Goal: Navigation & Orientation: Find specific page/section

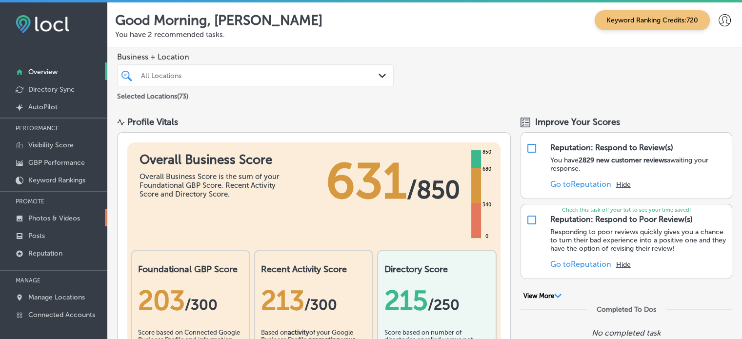
click at [49, 217] on p "Photos & Videos" at bounding box center [54, 218] width 52 height 8
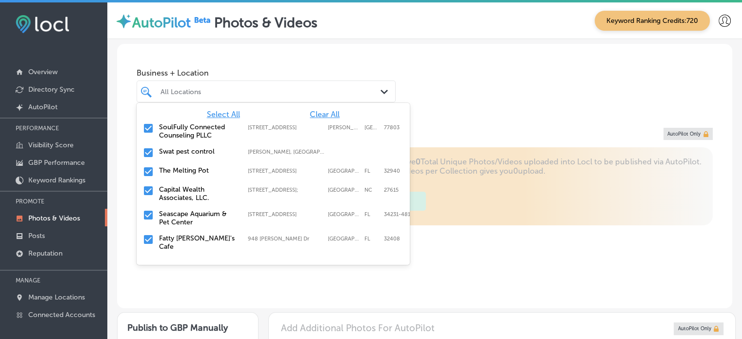
click at [294, 98] on div "All Locations" at bounding box center [266, 91] width 221 height 15
type input "5"
click at [317, 112] on span "Clear All" at bounding box center [325, 114] width 30 height 9
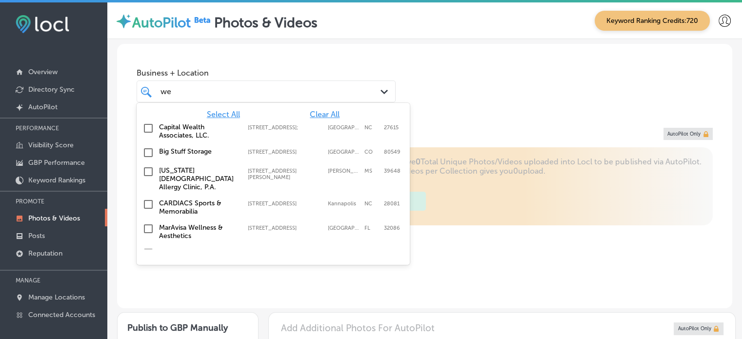
type input "w"
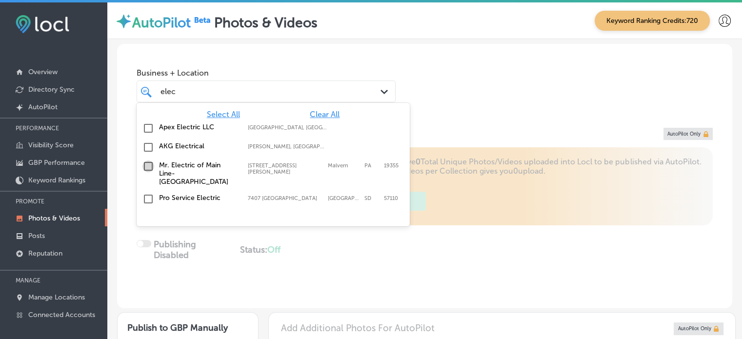
click at [148, 166] on input "checkbox" at bounding box center [148, 166] width 12 height 12
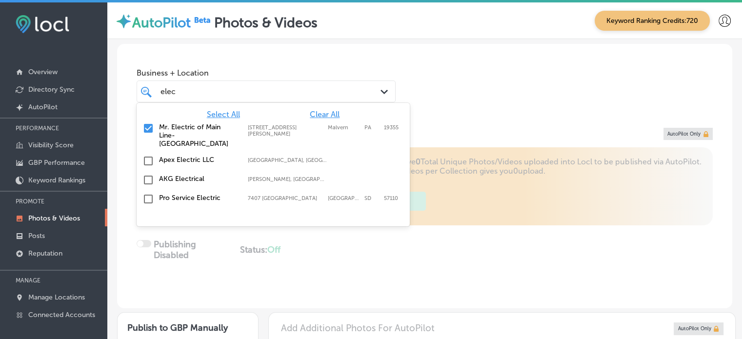
type input "elec"
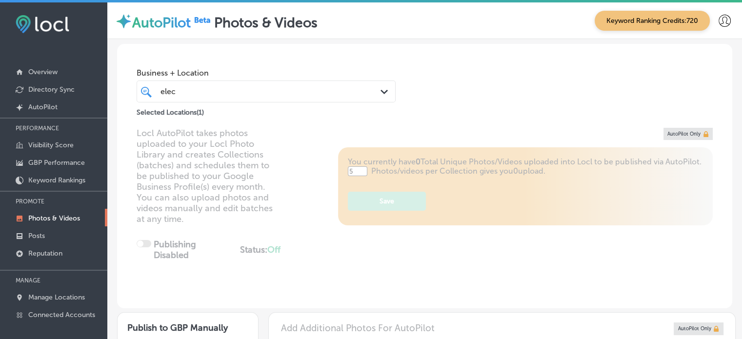
click at [416, 70] on div "Business + Location elec elec Path Created with Sketch. Selected Locations ( 1 )" at bounding box center [424, 81] width 615 height 74
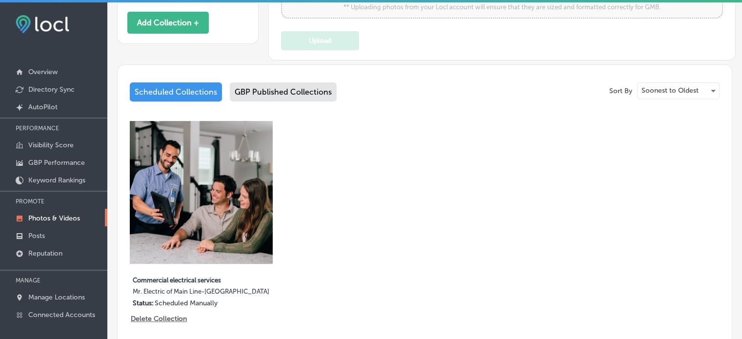
scroll to position [378, 0]
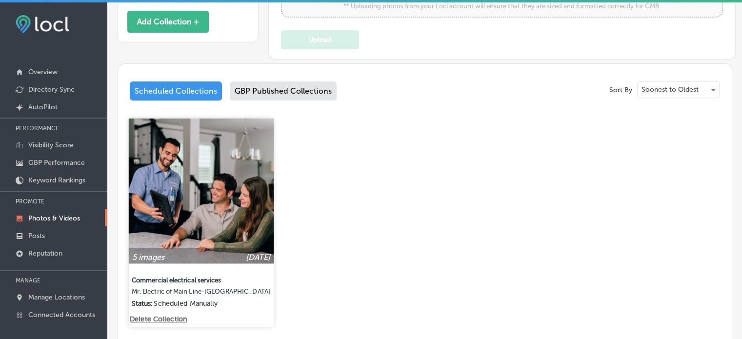
click at [228, 210] on img at bounding box center [201, 190] width 145 height 145
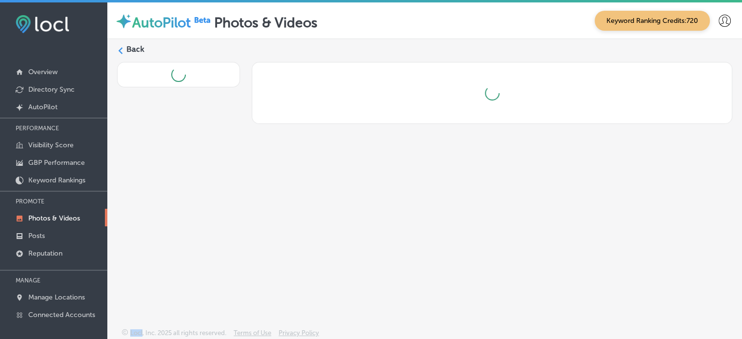
click at [228, 210] on div "Back" at bounding box center [424, 160] width 634 height 243
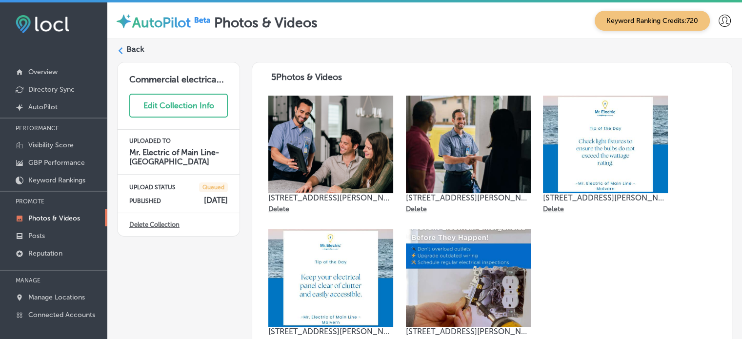
scroll to position [84, 0]
click at [137, 50] on label "Back" at bounding box center [135, 49] width 18 height 11
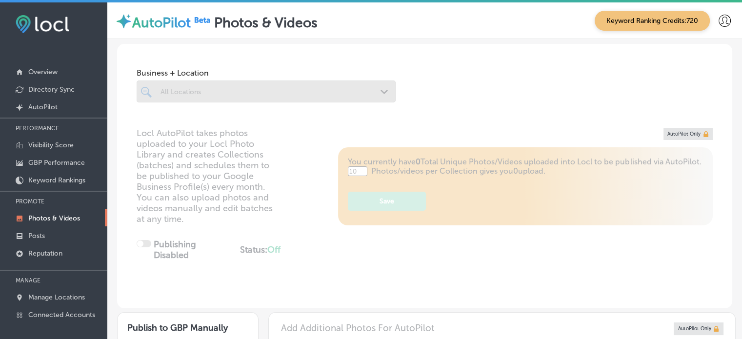
type input "5"
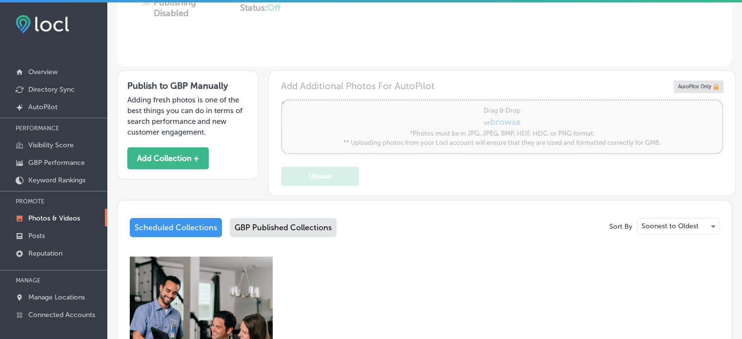
scroll to position [256, 0]
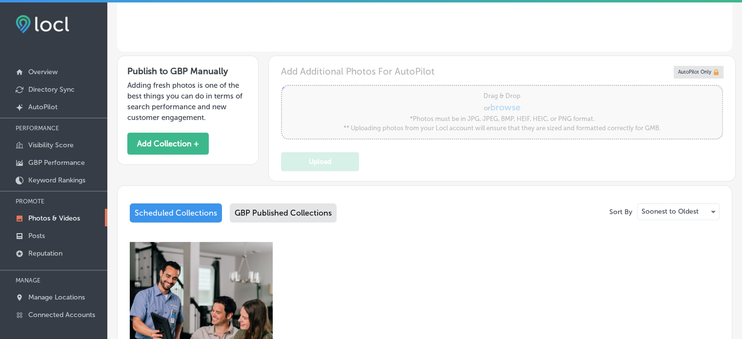
click at [263, 204] on div "GBP Published Collections" at bounding box center [283, 212] width 107 height 19
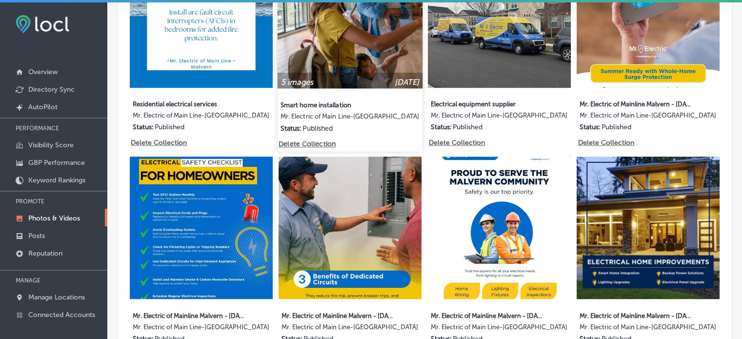
scroll to position [505, 0]
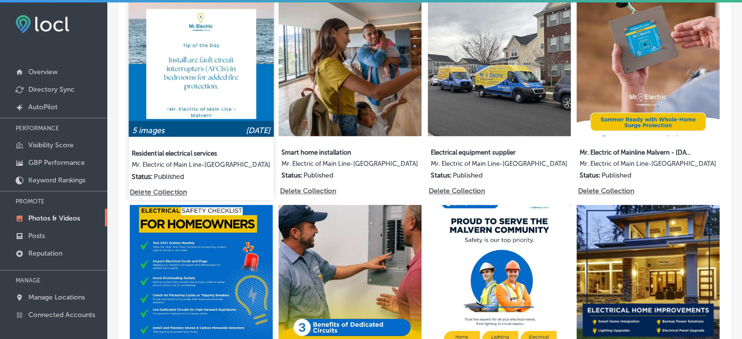
click at [219, 54] on img at bounding box center [201, 64] width 145 height 145
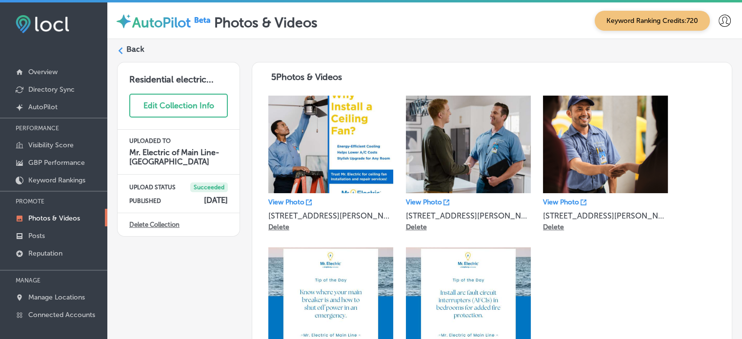
click at [135, 49] on label "Back" at bounding box center [135, 49] width 18 height 11
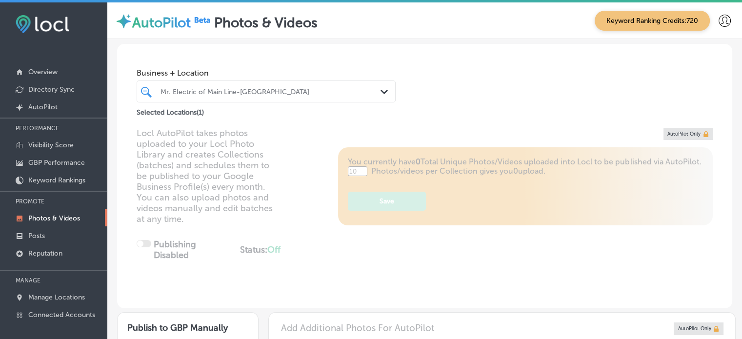
type input "5"
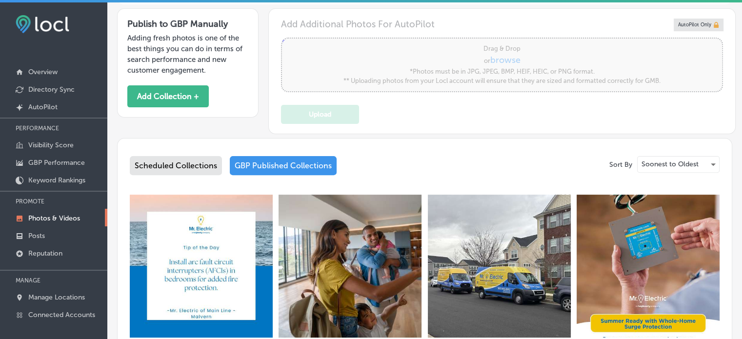
scroll to position [471, 0]
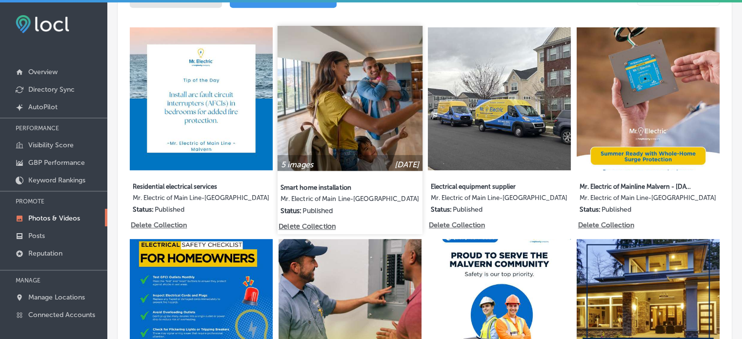
click at [371, 115] on img at bounding box center [349, 98] width 145 height 145
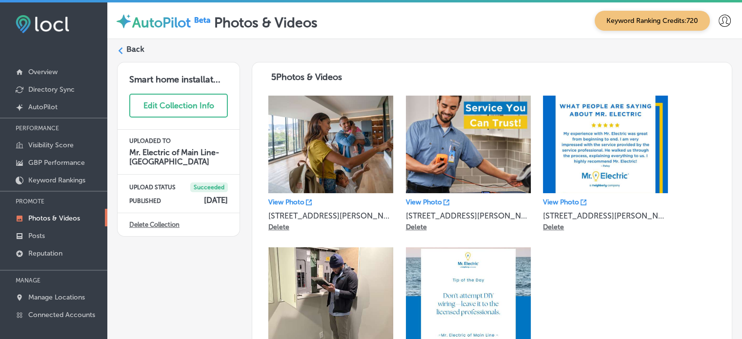
click at [129, 44] on label "Back" at bounding box center [135, 49] width 18 height 11
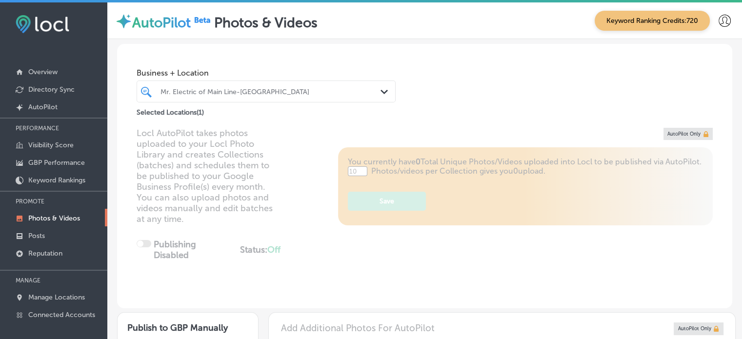
type input "5"
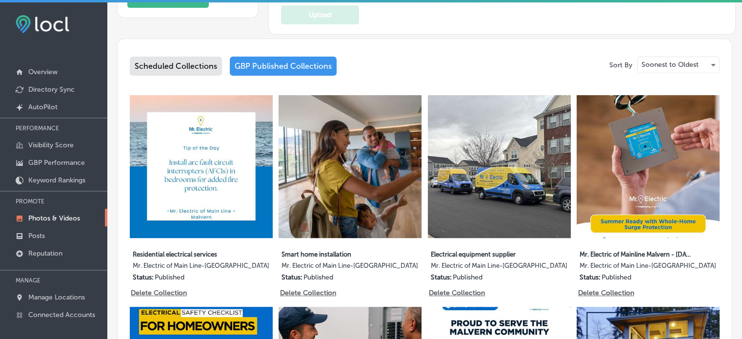
scroll to position [417, 0]
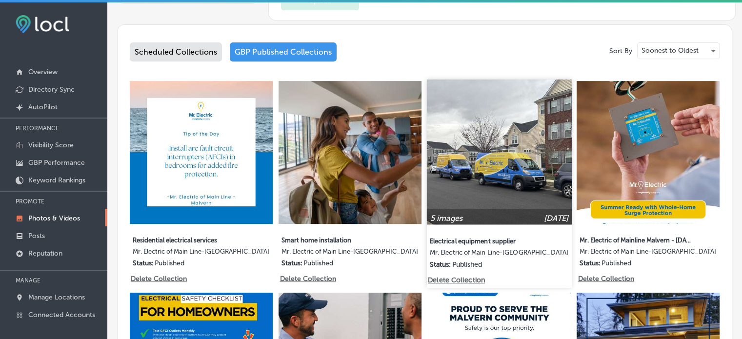
click at [488, 177] on img at bounding box center [499, 151] width 145 height 145
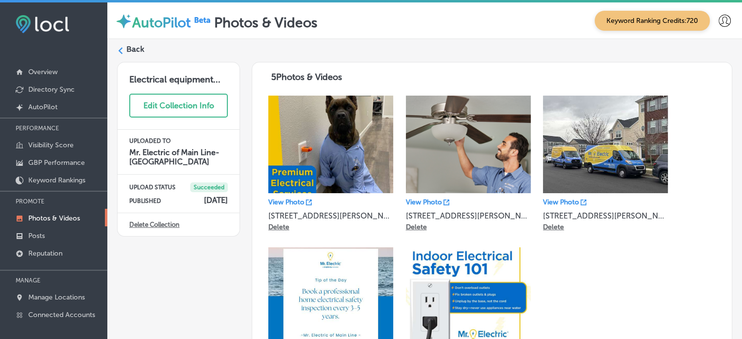
click at [129, 47] on label "Back" at bounding box center [135, 49] width 18 height 11
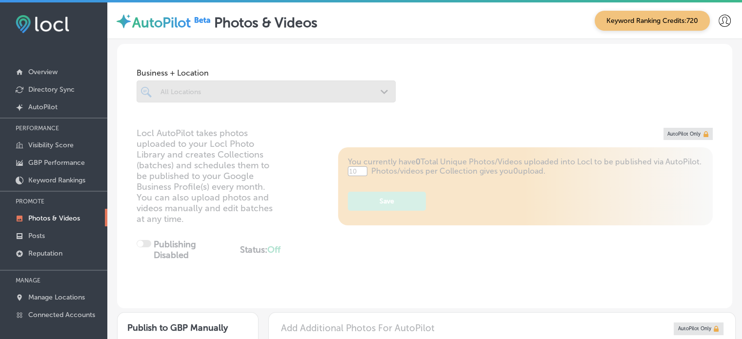
type input "5"
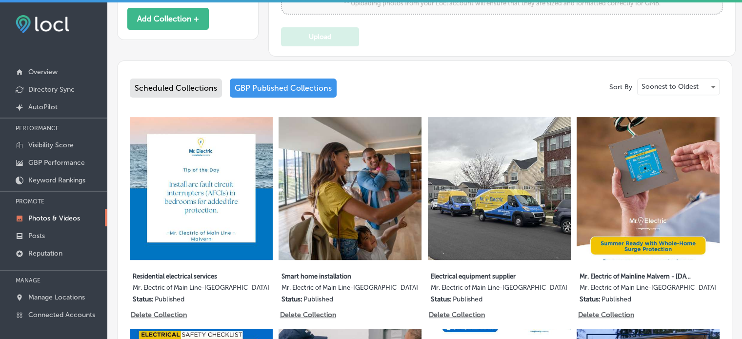
scroll to position [389, 0]
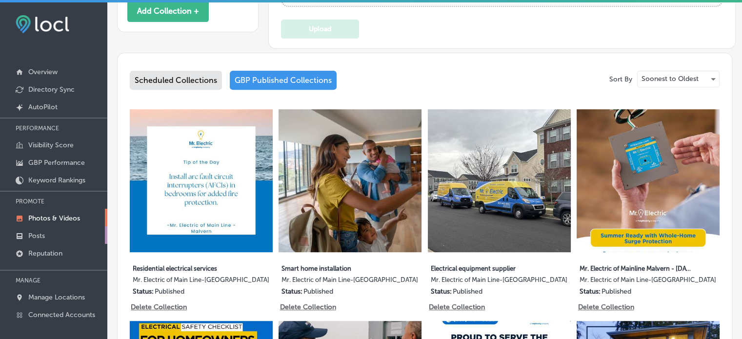
click at [31, 235] on p "Posts" at bounding box center [36, 236] width 17 height 8
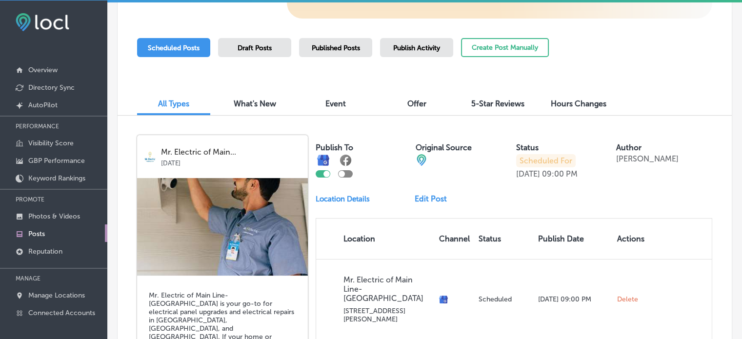
scroll to position [234, 0]
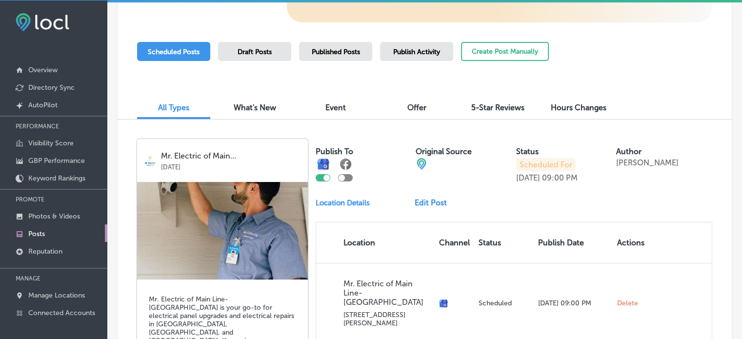
click at [412, 48] on span "Publish Activity" at bounding box center [416, 52] width 47 height 8
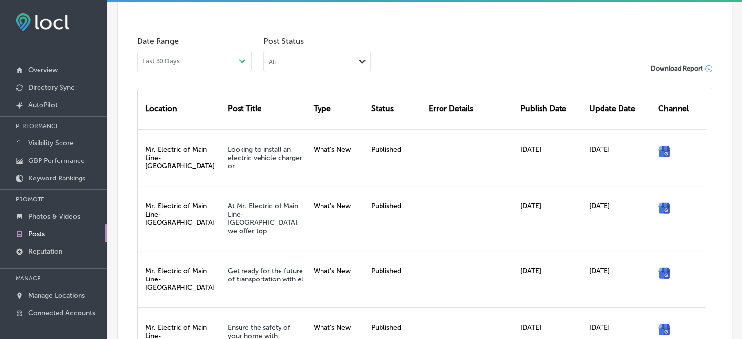
scroll to position [297, 0]
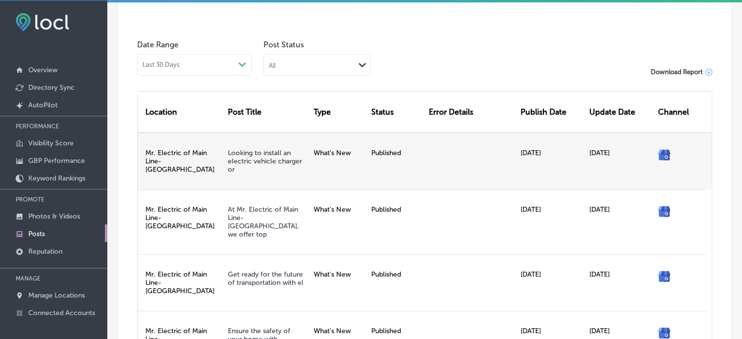
click at [201, 143] on div "Mr. Electric of Main Line-[GEOGRAPHIC_DATA]" at bounding box center [180, 161] width 86 height 57
click at [250, 157] on link "Looking to install an electric vehicle charger or" at bounding box center [265, 161] width 74 height 25
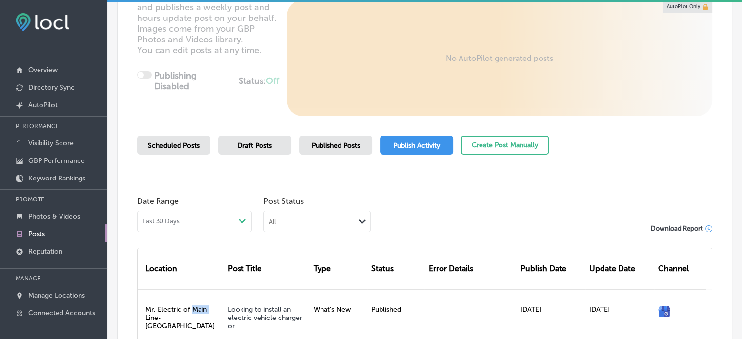
scroll to position [0, 0]
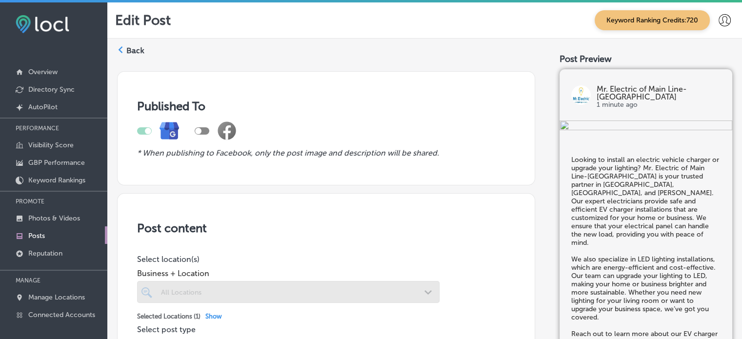
click at [135, 52] on label "Back" at bounding box center [135, 50] width 18 height 11
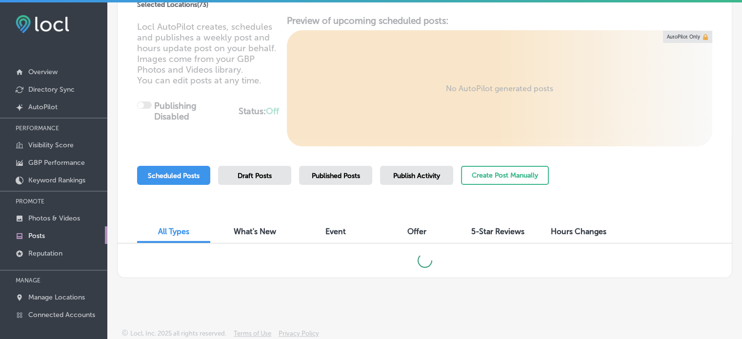
scroll to position [2, 0]
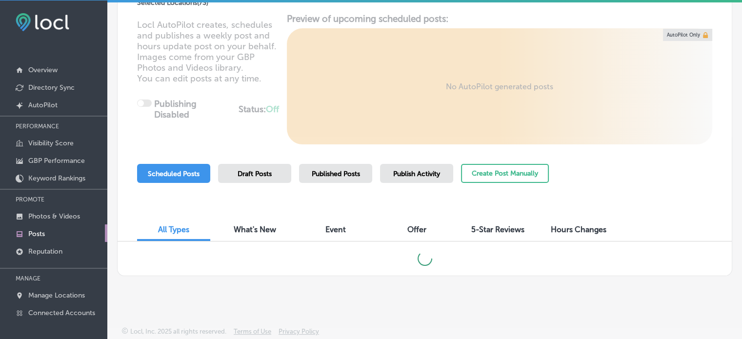
click at [421, 170] on span "Publish Activity" at bounding box center [416, 174] width 47 height 8
